Goal: Feedback & Contribution: Leave review/rating

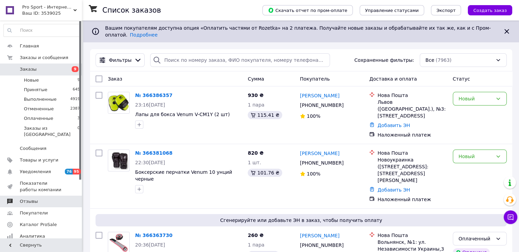
click at [60, 198] on span "Отзывы" at bounding box center [41, 201] width 43 height 6
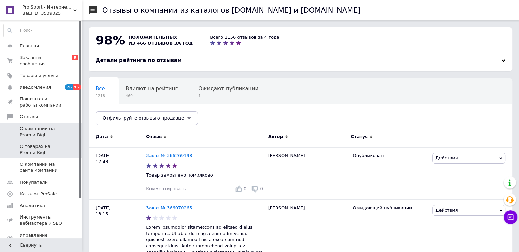
click at [64, 143] on span at bounding box center [72, 149] width 19 height 12
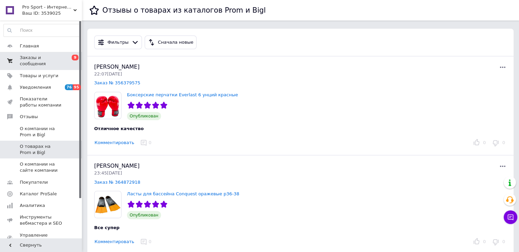
click at [29, 60] on span "Заказы и сообщения" at bounding box center [41, 61] width 43 height 12
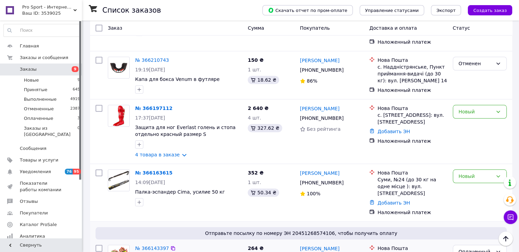
scroll to position [613, 0]
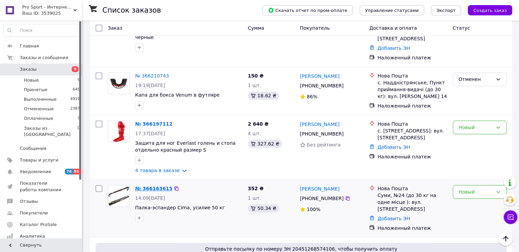
click at [142, 185] on link "№ 366163615" at bounding box center [153, 187] width 37 height 5
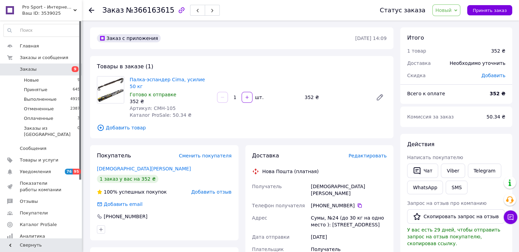
scroll to position [170, 0]
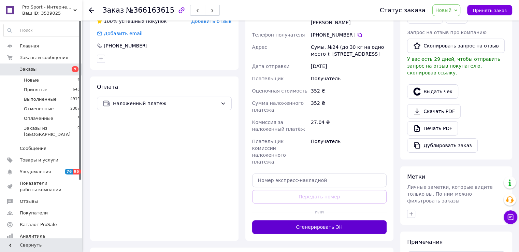
click at [283, 220] on button "Сгенерировать ЭН" at bounding box center [319, 227] width 135 height 14
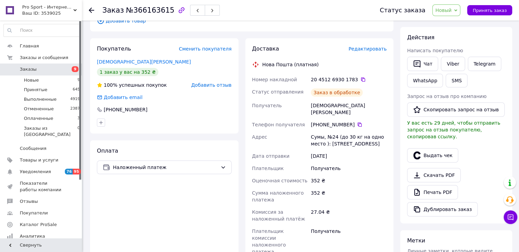
scroll to position [34, 0]
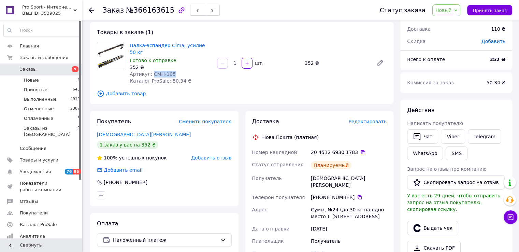
drag, startPoint x: 150, startPoint y: 67, endPoint x: 171, endPoint y: 67, distance: 21.1
click at [171, 71] on div "Артикул: CMH-105" at bounding box center [171, 74] width 82 height 7
copy span "CMH-105"
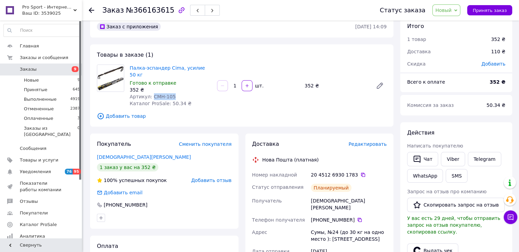
scroll to position [0, 0]
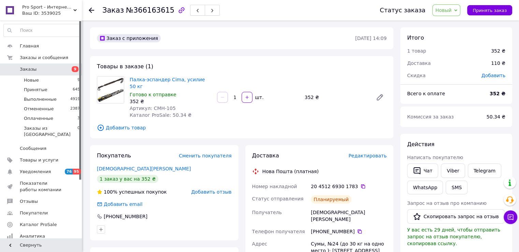
click at [230, 71] on div "Товары в заказе (1) Палка-эспандер Cima, усилие 50 кг Готово к отправке 352 ₴ А…" at bounding box center [241, 97] width 303 height 82
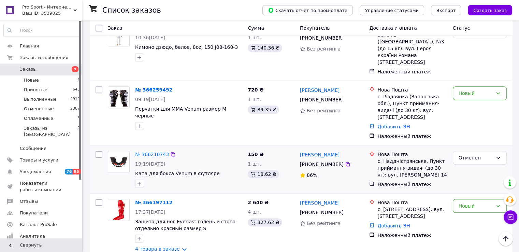
scroll to position [529, 0]
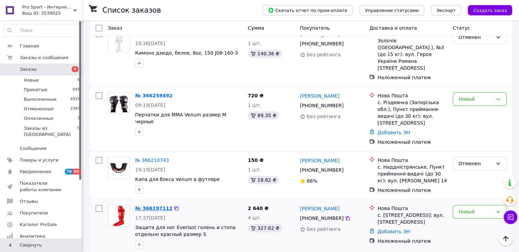
click at [146, 205] on link "№ 366197112" at bounding box center [153, 207] width 37 height 5
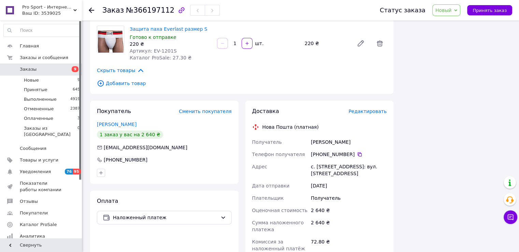
scroll to position [342, 0]
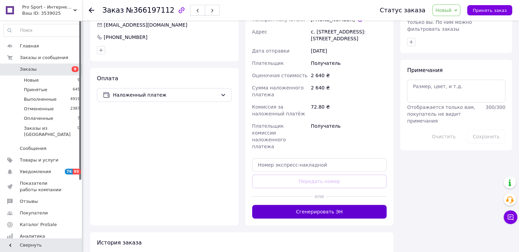
click at [283, 205] on button "Сгенерировать ЭН" at bounding box center [319, 212] width 135 height 14
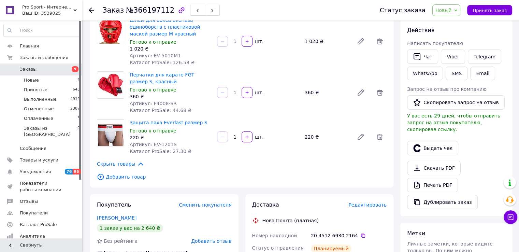
scroll to position [102, 0]
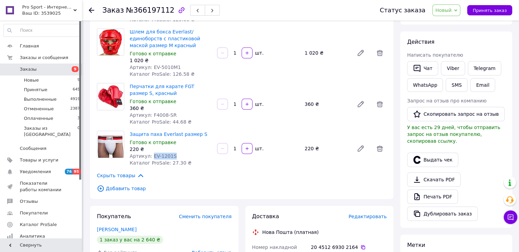
drag, startPoint x: 150, startPoint y: 147, endPoint x: 176, endPoint y: 147, distance: 26.3
click at [176, 152] on div "Артикул: EV-1201S" at bounding box center [171, 155] width 82 height 7
copy span "EV-1201S"
drag, startPoint x: 159, startPoint y: 106, endPoint x: 172, endPoint y: 107, distance: 12.4
click at [172, 111] on div "Артикул: F4008-SR" at bounding box center [171, 114] width 82 height 7
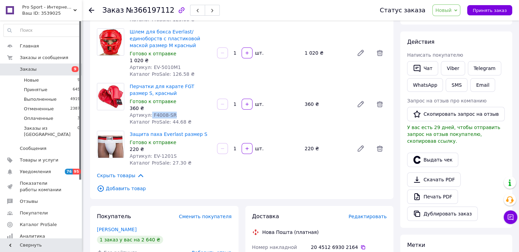
copy span "F4008-SR"
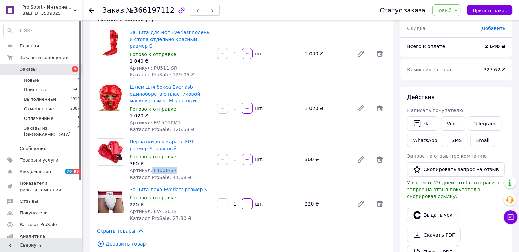
scroll to position [34, 0]
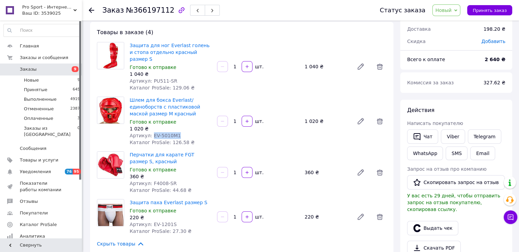
drag, startPoint x: 150, startPoint y: 128, endPoint x: 184, endPoint y: 132, distance: 34.0
click at [177, 132] on div "Артикул: EV-5010M1" at bounding box center [171, 135] width 82 height 7
copy span "EV-5010M1"
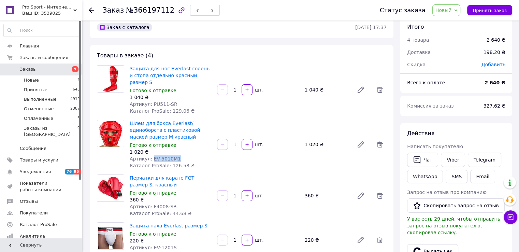
scroll to position [0, 0]
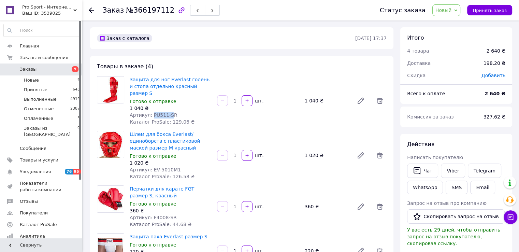
drag, startPoint x: 150, startPoint y: 109, endPoint x: 169, endPoint y: 109, distance: 19.1
click at [169, 112] on span "Артикул: PU511-SR" at bounding box center [154, 114] width 48 height 5
drag, startPoint x: 167, startPoint y: 109, endPoint x: 156, endPoint y: 109, distance: 10.9
click at [166, 112] on span "Артикул: PU511-SR" at bounding box center [154, 114] width 48 height 5
click at [152, 112] on span "Артикул: PU511-SR" at bounding box center [154, 114] width 48 height 5
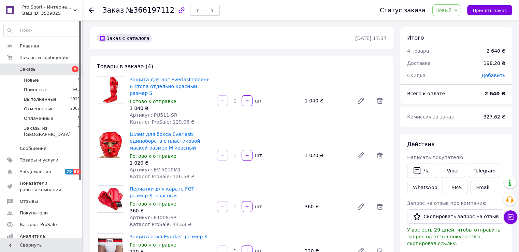
click at [151, 112] on span "Артикул: PU511-SR" at bounding box center [154, 114] width 48 height 5
drag, startPoint x: 150, startPoint y: 108, endPoint x: 175, endPoint y: 107, distance: 24.9
click at [175, 111] on div "Артикул: PU511-SR" at bounding box center [171, 114] width 82 height 7
copy span "PU511-SR"
click at [217, 43] on div "Заказ с каталога" at bounding box center [224, 38] width 259 height 11
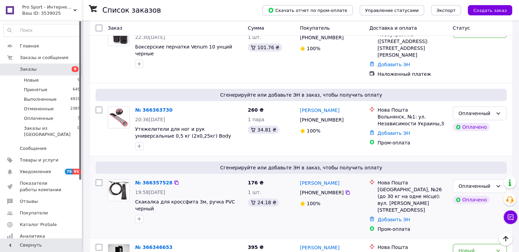
scroll to position [96, 0]
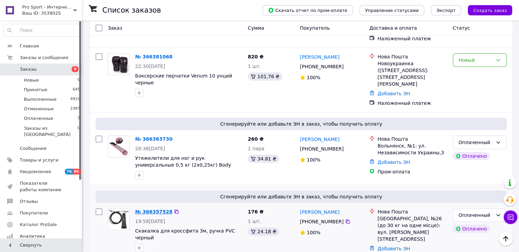
click at [146, 209] on link "№ 366357528" at bounding box center [153, 211] width 37 height 5
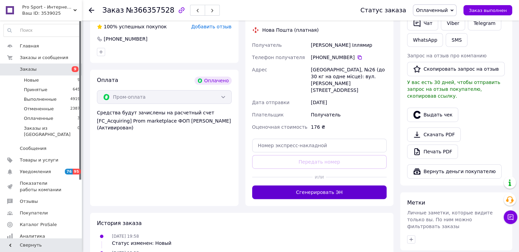
click at [278, 185] on button "Сгенерировать ЭН" at bounding box center [319, 192] width 135 height 14
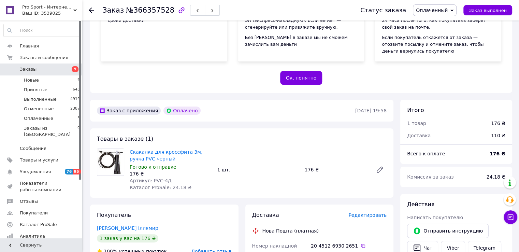
scroll to position [96, 0]
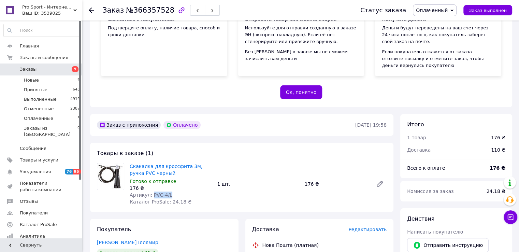
drag, startPoint x: 150, startPoint y: 193, endPoint x: 167, endPoint y: 193, distance: 17.7
click at [167, 193] on div "Артикул: PVC-4/L" at bounding box center [171, 194] width 82 height 7
copy span "PVC-4/L"
click at [48, 69] on span "Заказы" at bounding box center [41, 69] width 43 height 6
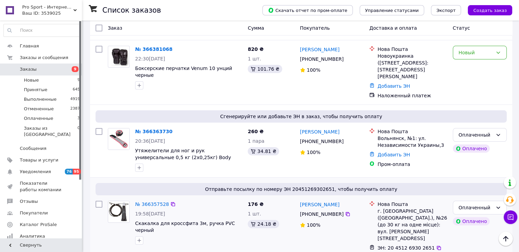
scroll to position [102, 0]
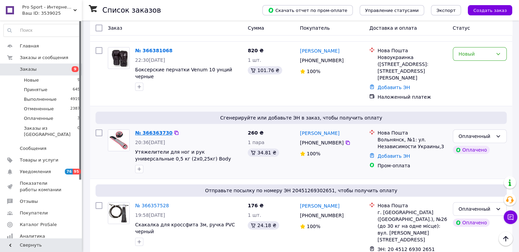
click at [147, 130] on link "№ 366363730" at bounding box center [153, 132] width 37 height 5
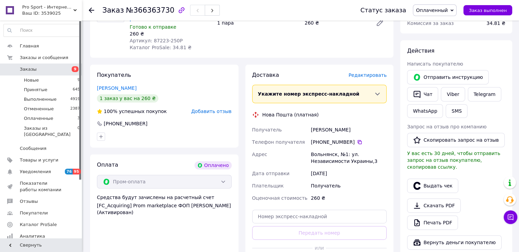
scroll to position [273, 0]
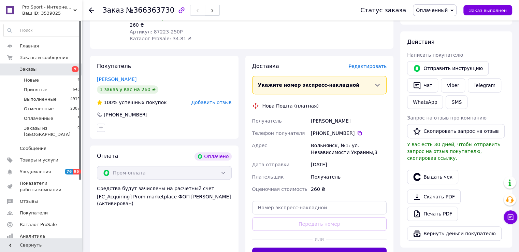
click at [281, 247] on button "Сгенерировать ЭН" at bounding box center [319, 254] width 135 height 14
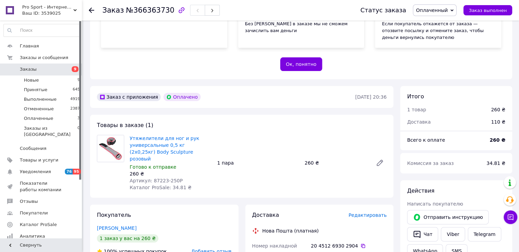
scroll to position [136, 0]
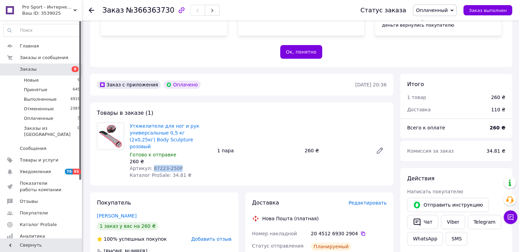
drag, startPoint x: 149, startPoint y: 160, endPoint x: 176, endPoint y: 159, distance: 26.3
click at [176, 165] on div "Артикул: 87223-250P" at bounding box center [171, 168] width 82 height 7
copy span "87223-250P"
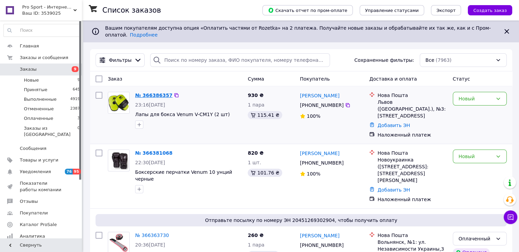
click at [148, 92] on link "№ 366386357" at bounding box center [153, 94] width 37 height 5
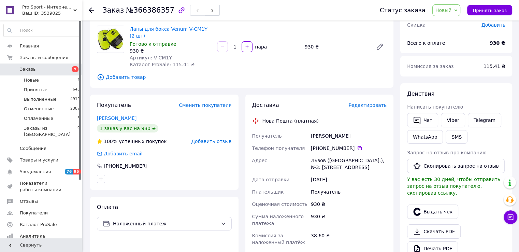
scroll to position [136, 0]
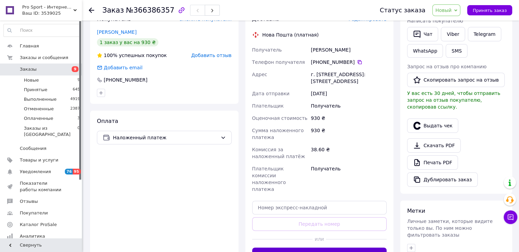
click at [280, 247] on button "Сгенерировать ЭН" at bounding box center [319, 254] width 135 height 14
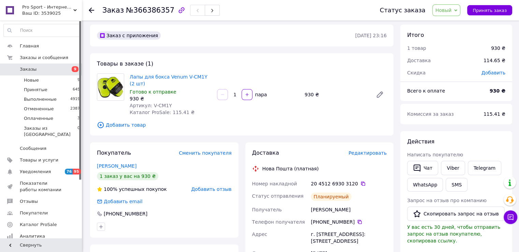
scroll to position [0, 0]
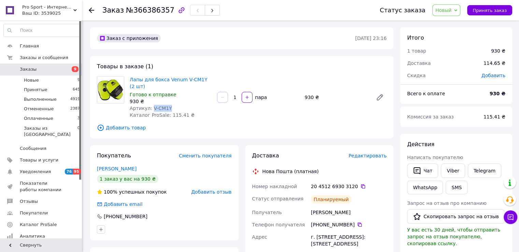
drag, startPoint x: 150, startPoint y: 108, endPoint x: 168, endPoint y: 108, distance: 18.1
click at [168, 108] on div "Артикул: V-CM1Y" at bounding box center [171, 108] width 82 height 7
copy span "V-CM1Y"
drag, startPoint x: 177, startPoint y: 111, endPoint x: 156, endPoint y: 110, distance: 20.8
click at [177, 111] on div "Лапы для бокса Venum V-CM1Y (2 шт) Готово к отправке 930 ₴ Артикул: V-CM1Y Ката…" at bounding box center [170, 97] width 87 height 45
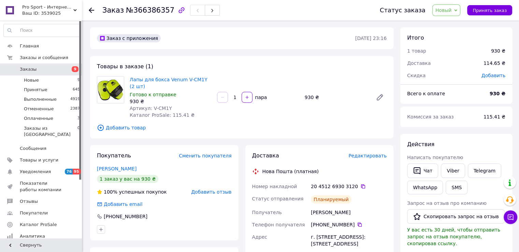
click at [148, 108] on span "Артикул: V-CM1Y" at bounding box center [151, 107] width 42 height 5
drag, startPoint x: 149, startPoint y: 108, endPoint x: 182, endPoint y: 102, distance: 33.2
click at [170, 107] on div "Артикул: V-CM1Y" at bounding box center [171, 108] width 82 height 7
copy span "V-CM1Y"
click at [196, 107] on div "Артикул: V-CM1Y" at bounding box center [171, 108] width 82 height 7
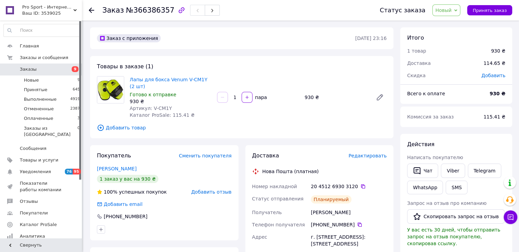
click at [55, 65] on link "Заказы 9" at bounding box center [42, 69] width 84 height 12
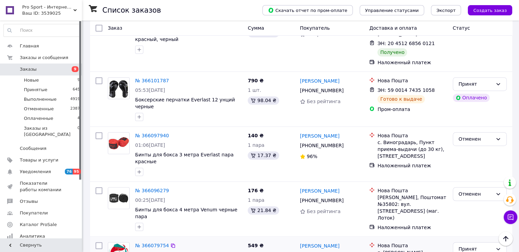
scroll to position [1069, 0]
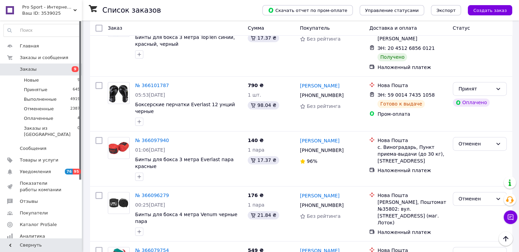
scroll to position [1069, 0]
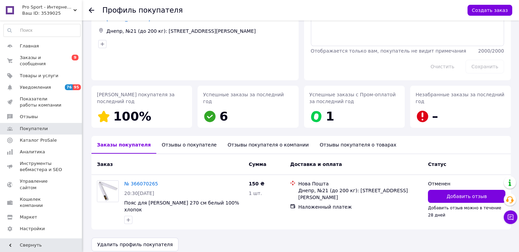
scroll to position [40, 0]
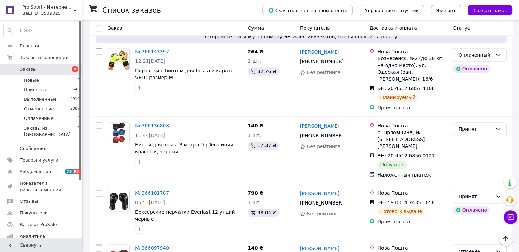
scroll to position [1069, 0]
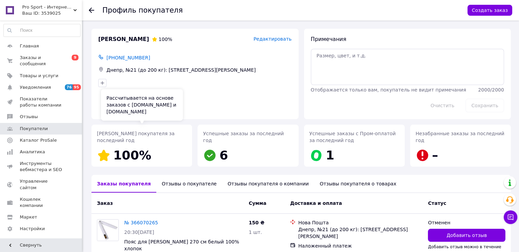
scroll to position [40, 0]
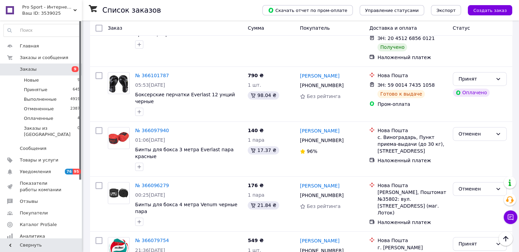
scroll to position [1069, 0]
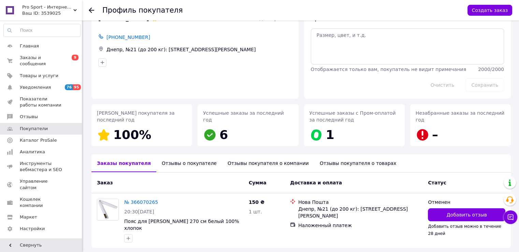
scroll to position [40, 0]
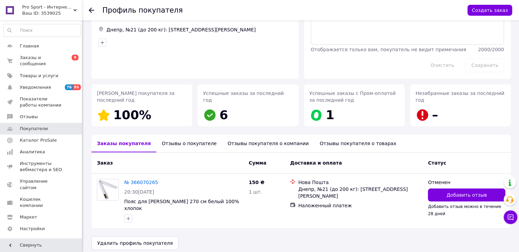
click at [176, 143] on div "Отзывы о покупателе" at bounding box center [189, 143] width 66 height 18
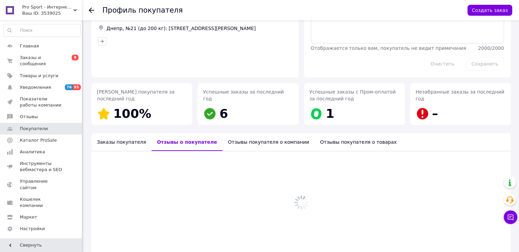
scroll to position [47, 0]
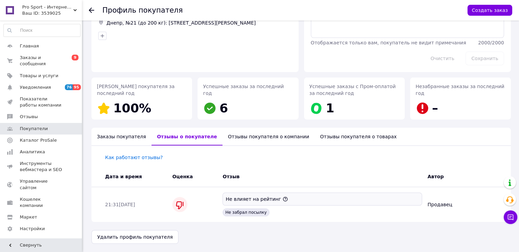
click at [228, 138] on div "Отзывы покупателя о компании" at bounding box center [268, 137] width 92 height 18
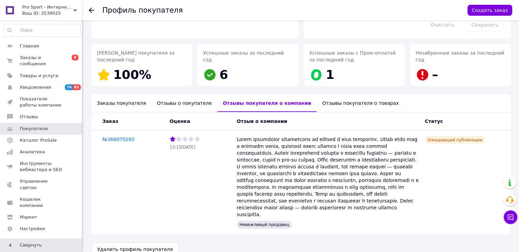
scroll to position [86, 0]
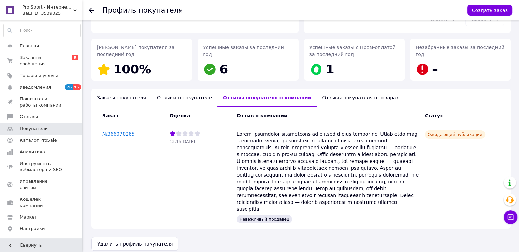
click at [316, 100] on div "Отзывы покупателя о товарах" at bounding box center [360, 98] width 88 height 18
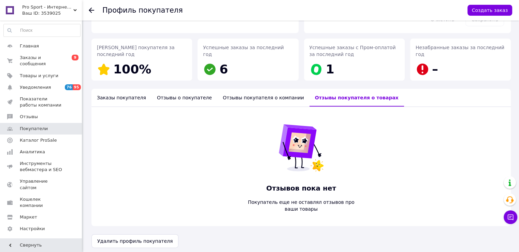
click at [171, 101] on div "Отзывы о покупателе" at bounding box center [184, 98] width 66 height 18
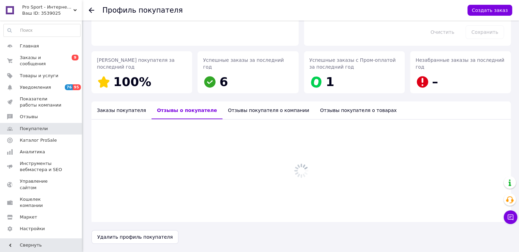
scroll to position [47, 0]
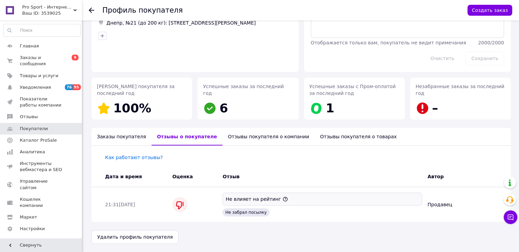
click at [121, 138] on div "Заказы покупателя" at bounding box center [121, 137] width 60 height 18
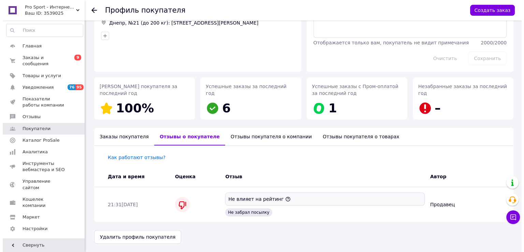
scroll to position [40, 0]
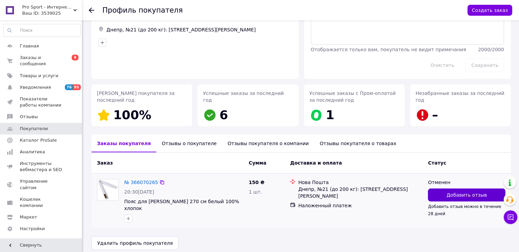
click at [468, 197] on span "Добавить отзыв" at bounding box center [466, 194] width 40 height 7
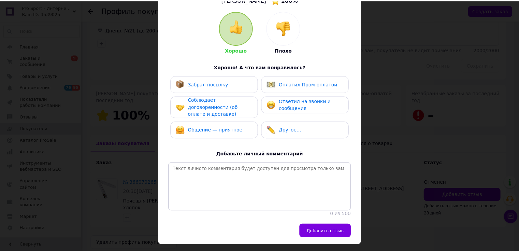
scroll to position [68, 0]
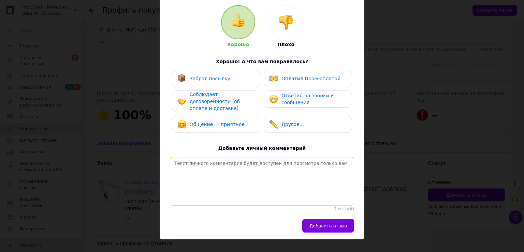
click at [240, 164] on textarea at bounding box center [262, 181] width 184 height 48
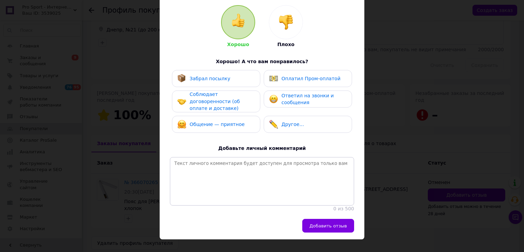
click at [289, 29] on img at bounding box center [285, 22] width 15 height 15
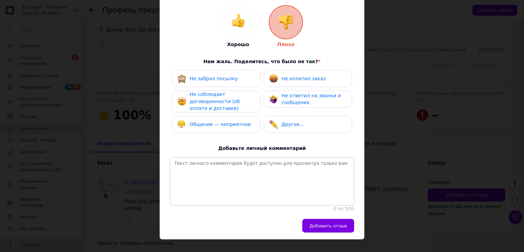
click at [208, 124] on span "Общение — неприятное" at bounding box center [220, 123] width 61 height 5
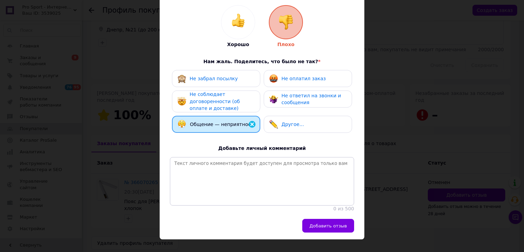
click at [220, 95] on div "Не соблюдает договоренности (об оплате и доставке)" at bounding box center [222, 101] width 65 height 21
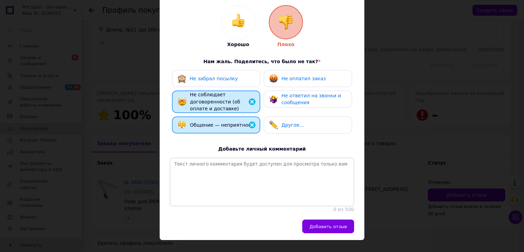
click at [251, 103] on img at bounding box center [252, 102] width 8 height 8
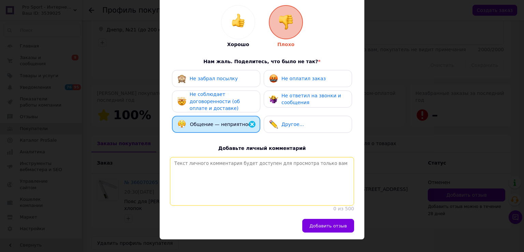
click at [216, 178] on textarea at bounding box center [262, 181] width 184 height 48
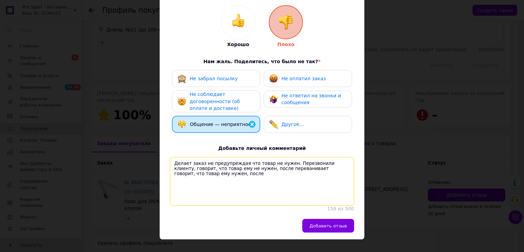
click at [225, 169] on textarea "Делает заказ не предупреждая что товар не нужен. Перезвонили клиенту, говорит, …" at bounding box center [262, 181] width 184 height 48
drag, startPoint x: 225, startPoint y: 171, endPoint x: 265, endPoint y: 171, distance: 39.6
click at [265, 171] on textarea "Делает заказ не предупреждая что товар не нужен. Перезвонили клиенту, говорит, …" at bounding box center [262, 181] width 184 height 48
click at [255, 172] on textarea "Делает заказ не предупреждая что товар не нужен. Перезвонили клиенту, говорит, …" at bounding box center [262, 181] width 184 height 48
click at [263, 169] on textarea "Делает заказ не предупреждая что товар не нужен. Перезвонили клиенту, говорит, …" at bounding box center [262, 181] width 184 height 48
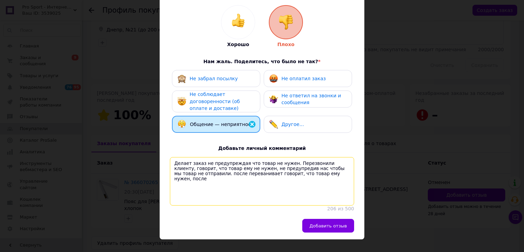
click at [225, 169] on textarea "Делает заказ не предупреждая что товар не нужен. Перезвонили клиенту, говорит, …" at bounding box center [262, 181] width 184 height 48
click at [331, 168] on textarea "Делает заказ не предупреждая что товар не нужен. Перезвонили клиенту, говорит, …" at bounding box center [262, 181] width 184 height 48
click at [337, 170] on textarea "Делает заказ не предупреждая что товар не нужен. Перезвонили клиенту, говорит, …" at bounding box center [262, 181] width 184 height 48
click at [285, 177] on textarea "Делает заказ не предупреждая что товар не нужен. Перезвонили клиенту, говорит, …" at bounding box center [262, 181] width 184 height 48
click at [289, 175] on textarea "Делает заказ не предупреждая что товар не нужен. Перезвонили клиенту, говорит, …" at bounding box center [262, 181] width 184 height 48
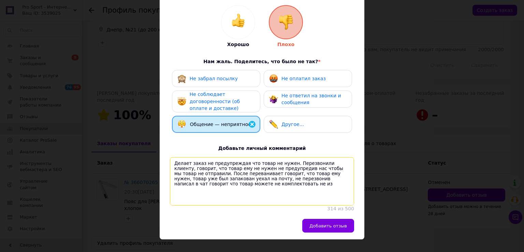
click at [202, 187] on textarea "Делает заказ не предупреждая что товар не нужен. Перезвонили клиенту, говорит, …" at bounding box center [262, 181] width 184 height 48
click at [187, 182] on textarea "Делает заказ не предупреждая что товар не нужен. Перезвонили клиенту, говорит, …" at bounding box center [262, 181] width 184 height 48
click at [267, 173] on textarea "Делает заказ не предупреждая что товар не нужен. Перезвонили клиенту, говорит, …" at bounding box center [262, 181] width 184 height 48
click at [228, 181] on textarea "Делает заказ не предупреждая что товар не нужен. Перезвонили клиенту, говорит, …" at bounding box center [262, 181] width 184 height 48
click at [272, 182] on textarea "Делает заказ не предупреждая что товар не нужен. Перезвонили клиенту, говорит, …" at bounding box center [262, 181] width 184 height 48
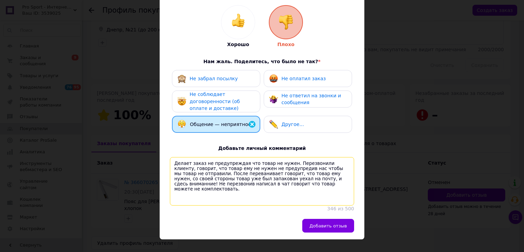
click at [306, 181] on textarea "Делает заказ не предупреждая что товар не нужен. Перезвонили клиенту, говорит, …" at bounding box center [262, 181] width 184 height 48
click at [288, 190] on textarea "Делает заказ не предупреждая что товар не нужен. Перезвонили клиенту, говорит, …" at bounding box center [262, 181] width 184 height 48
drag, startPoint x: 257, startPoint y: 193, endPoint x: 274, endPoint y: 193, distance: 16.7
click at [274, 193] on textarea "Делает заказ не предупреждая что товар не нужен. Перезвонили клиенту, говорит, …" at bounding box center [262, 181] width 184 height 48
paste textarea "на повышенном тоне"
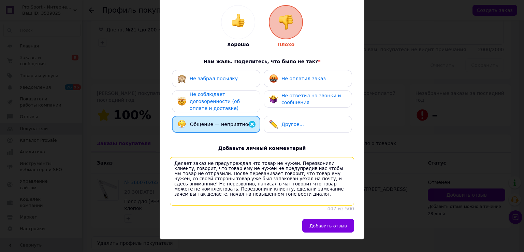
click at [237, 163] on textarea "Делает заказ не предупреждая что товар не нужен. Перезвонили клиенту, говорит, …" at bounding box center [262, 181] width 184 height 48
click at [197, 201] on textarea "Делает заказ не предупреждает, что товар не нужен. Перезвонили клиенту, говорит…" at bounding box center [262, 181] width 184 height 48
click at [261, 194] on textarea "Делает заказ не предупреждает, что товар не нужен. Перезвонили клиенту, говорит…" at bounding box center [262, 181] width 184 height 48
drag, startPoint x: 261, startPoint y: 194, endPoint x: 326, endPoint y: 193, distance: 65.5
click at [326, 193] on textarea "Делает заказ не предупреждает, что товар не нужен. Перезвонили клиенту, говорит…" at bounding box center [262, 181] width 184 height 48
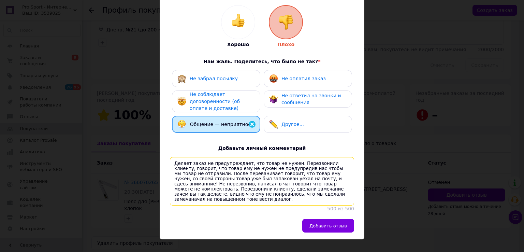
click at [326, 195] on textarea "Делает заказ не предупреждает, что товар не нужен. Перезвонили клиенту, говорит…" at bounding box center [262, 181] width 184 height 48
drag, startPoint x: 262, startPoint y: 192, endPoint x: 205, endPoint y: 197, distance: 57.1
click at [205, 197] on textarea "Делает заказ не предупреждает, что товар не нужен. Перезвонили клиенту, говорит…" at bounding box center [262, 181] width 184 height 48
type textarea "Делает заказ не предупреждает, что товар не нужен. Перезвонили клиенту, говорит…"
click at [195, 200] on textarea "Делает заказ не предупреждает, что товар не нужен. Перезвонили клиенту, говорит…" at bounding box center [262, 181] width 184 height 48
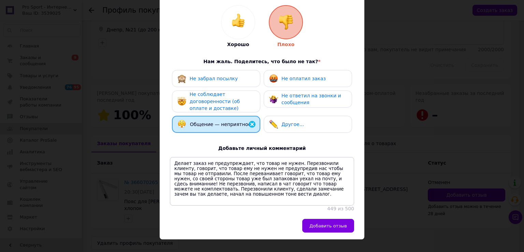
click at [331, 232] on button "Добавить отзыв" at bounding box center [328, 226] width 52 height 14
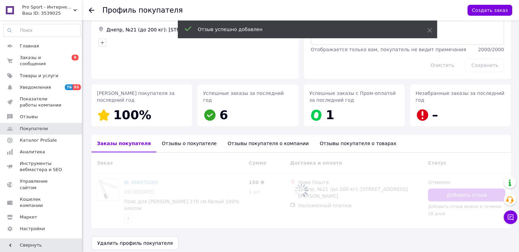
scroll to position [40, 0]
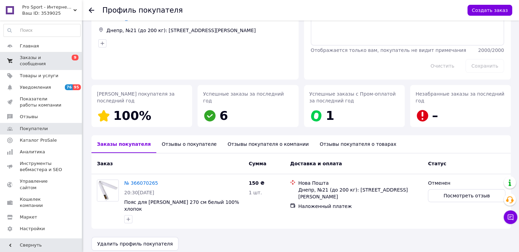
click at [33, 56] on span "Заказы и сообщения" at bounding box center [41, 61] width 43 height 12
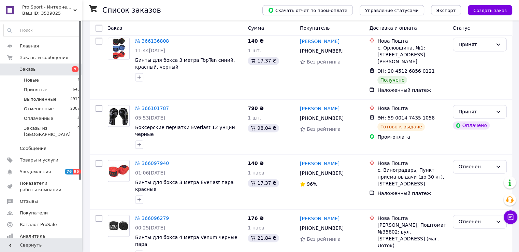
scroll to position [1069, 0]
